Goal: Find specific page/section: Find specific page/section

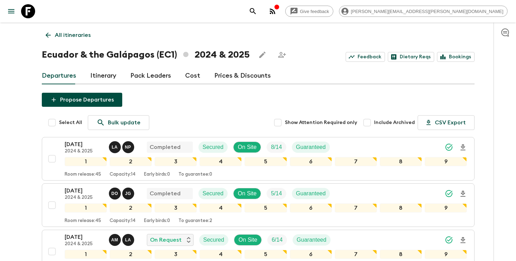
scroll to position [110, 0]
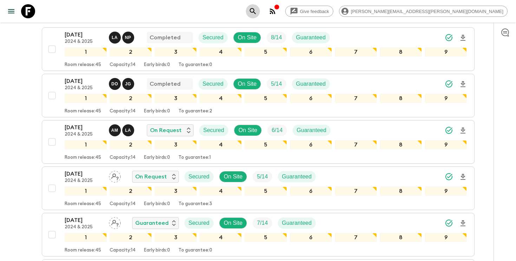
click at [257, 13] on icon "search adventures" at bounding box center [253, 11] width 8 height 8
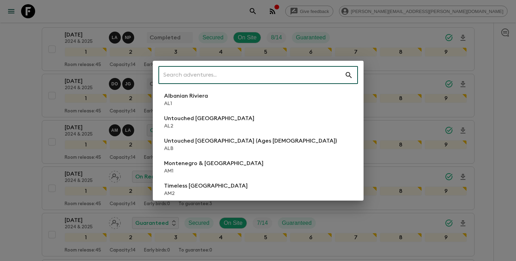
click at [302, 75] on input "text" at bounding box center [251, 75] width 186 height 20
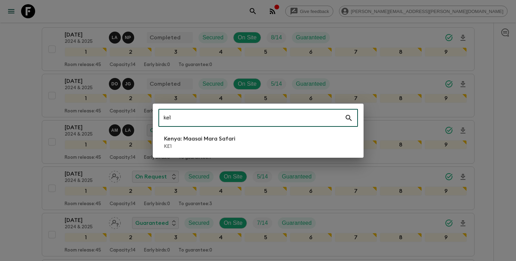
type input "ke1"
click at [246, 138] on li "[GEOGRAPHIC_DATA]: Maasai Mara Safari KE1" at bounding box center [258, 142] width 200 height 20
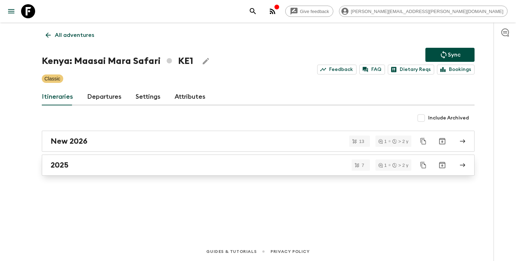
click at [63, 166] on h2 "2025" at bounding box center [60, 165] width 18 height 9
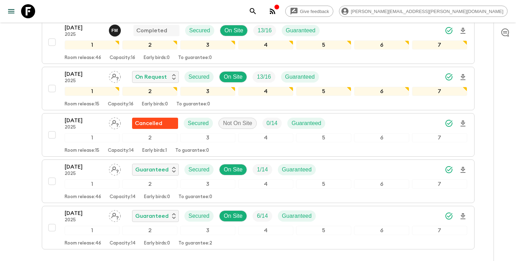
scroll to position [226, 0]
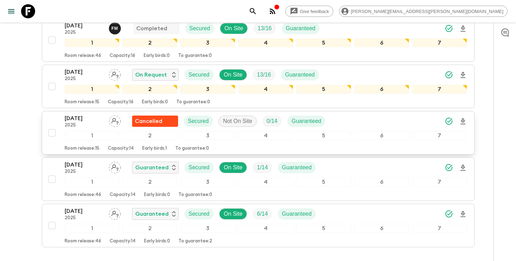
click at [49, 126] on input "checkbox" at bounding box center [52, 133] width 14 height 14
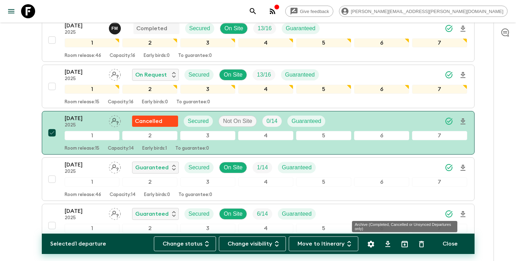
click at [406, 245] on icon "Archive (Completed, Cancelled or Unsynced Departures only)" at bounding box center [405, 244] width 8 height 8
checkbox input "false"
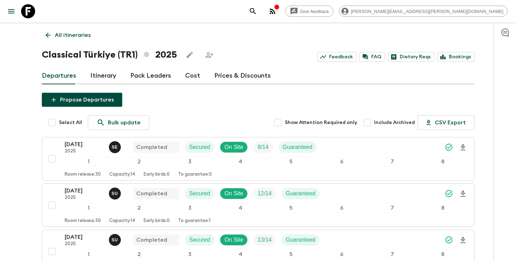
click at [257, 12] on icon "search adventures" at bounding box center [253, 11] width 8 height 8
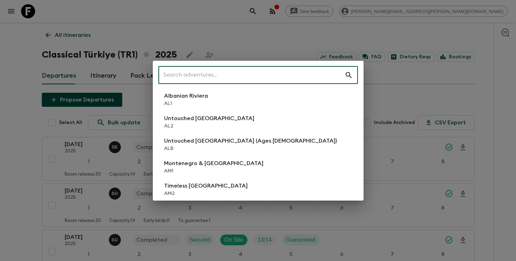
click at [315, 69] on input "text" at bounding box center [251, 75] width 186 height 20
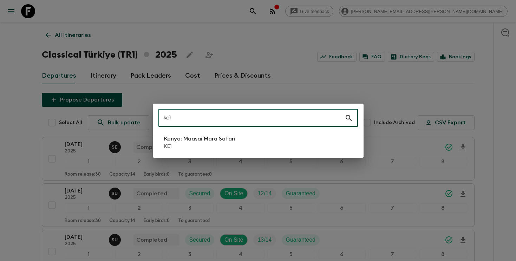
type input "ke1"
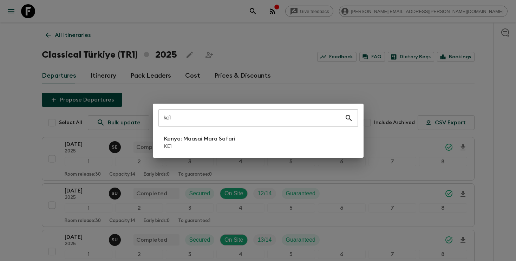
click at [249, 153] on div "ke1 ​ Kenya: Maasai Mara Safari KE1" at bounding box center [258, 131] width 211 height 54
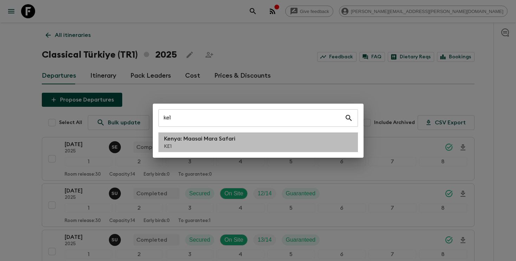
click at [247, 148] on li "[GEOGRAPHIC_DATA]: Maasai Mara Safari KE1" at bounding box center [258, 142] width 200 height 20
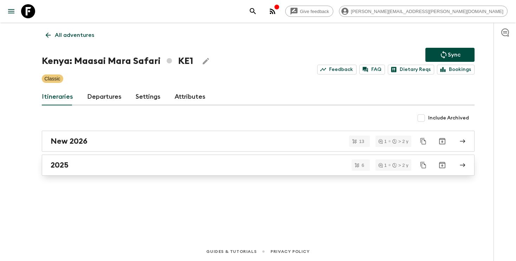
click at [93, 167] on div "2025" at bounding box center [252, 165] width 402 height 9
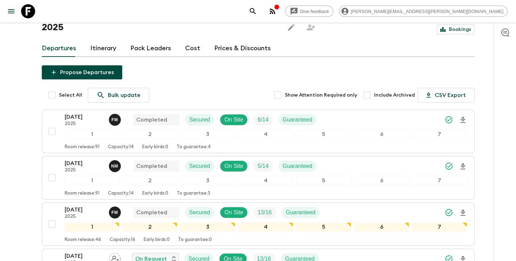
scroll to position [177, 0]
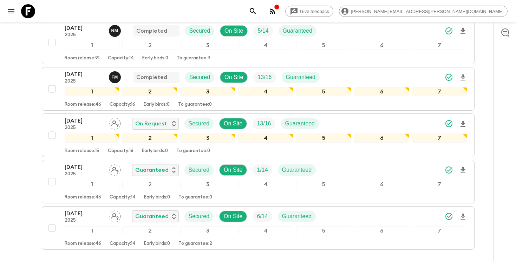
click at [256, 11] on icon "search adventures" at bounding box center [253, 11] width 6 height 6
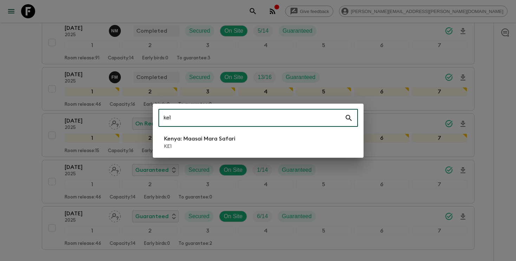
type input "ke1"
click at [237, 130] on div "ke1 ​ Kenya: Maasai Mara Safari KE1" at bounding box center [258, 131] width 211 height 54
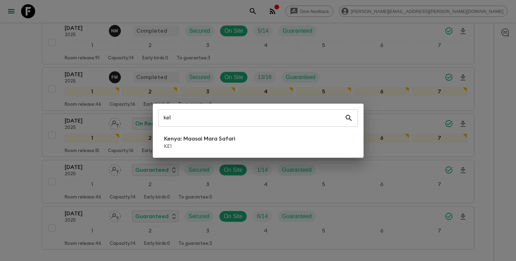
click at [229, 139] on p "Kenya: Maasai Mara Safari" at bounding box center [199, 139] width 71 height 8
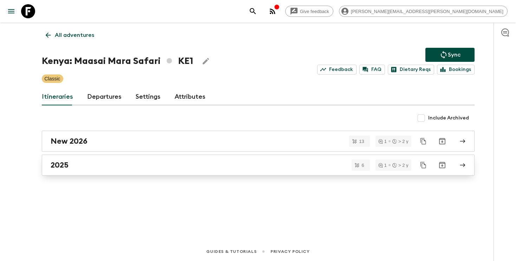
click at [76, 170] on link "2025" at bounding box center [258, 165] width 433 height 21
